Goal: Obtain resource: Obtain resource

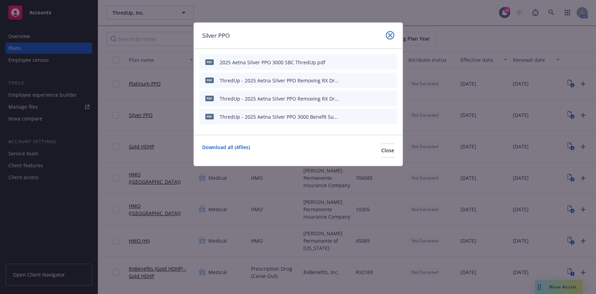
click at [387, 34] on link "close" at bounding box center [390, 35] width 8 height 8
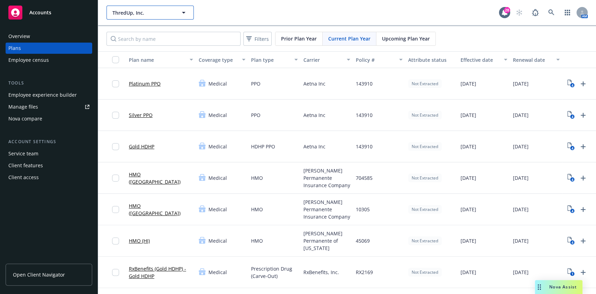
click at [147, 10] on span "ThredUp, Inc." at bounding box center [142, 12] width 60 height 7
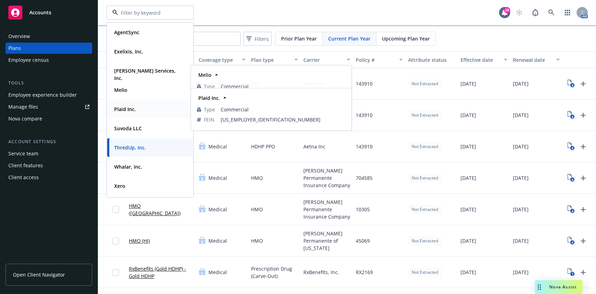
click at [129, 108] on strong "Plaid Inc." at bounding box center [125, 109] width 22 height 7
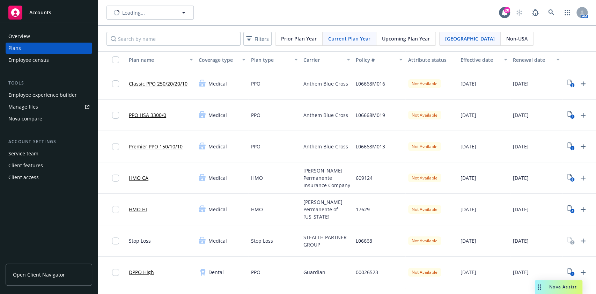
click at [37, 105] on link "Manage files" at bounding box center [49, 106] width 87 height 11
click at [20, 108] on div "Manage files" at bounding box center [23, 106] width 30 height 11
click at [149, 43] on input "Search by name" at bounding box center [173, 39] width 134 height 14
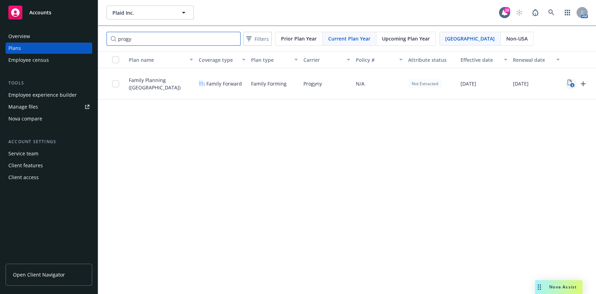
type input "progy"
click at [569, 84] on icon "8" at bounding box center [570, 84] width 7 height 8
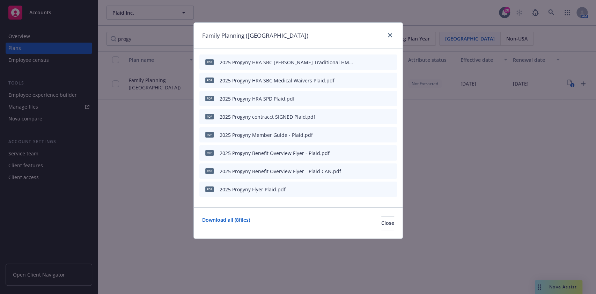
click at [375, 118] on div at bounding box center [375, 116] width 38 height 7
click at [377, 114] on icon "preview file" at bounding box center [379, 116] width 6 height 5
click at [378, 132] on icon "preview file" at bounding box center [379, 134] width 6 height 5
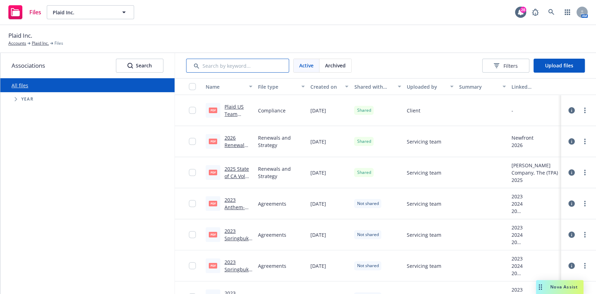
click at [224, 64] on input "Search by keyword..." at bounding box center [237, 66] width 103 height 14
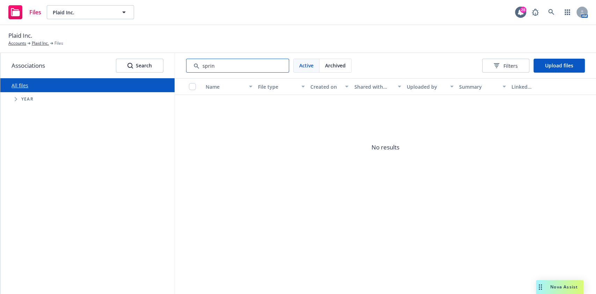
type input "sprin"
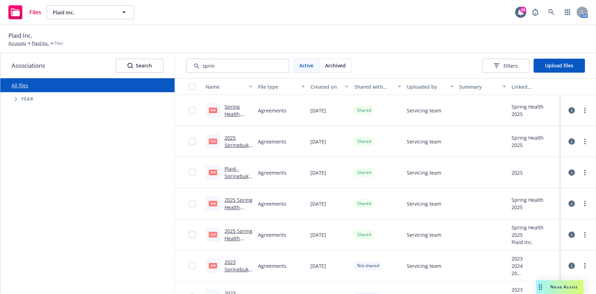
click at [224, 110] on div "Spring Health, Amendment #2 Plaid.pdf" at bounding box center [238, 110] width 28 height 15
click at [226, 115] on link "Spring Health, Amendment #2 Plaid.pdf" at bounding box center [237, 121] width 27 height 36
click at [224, 205] on link "2025 Spring Health Amendement SIGNED Plaid.pdf" at bounding box center [238, 214] width 28 height 36
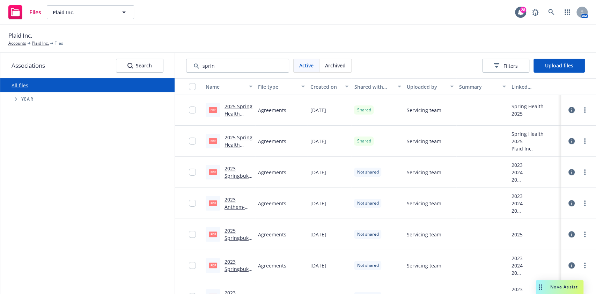
click at [229, 135] on link "2025 Spring Health Master Services Agreement.pdf" at bounding box center [238, 155] width 28 height 43
click at [232, 144] on link "2025 Spring Health Master Services Agreement.pdf" at bounding box center [238, 155] width 28 height 43
